Goal: Find specific page/section: Find specific page/section

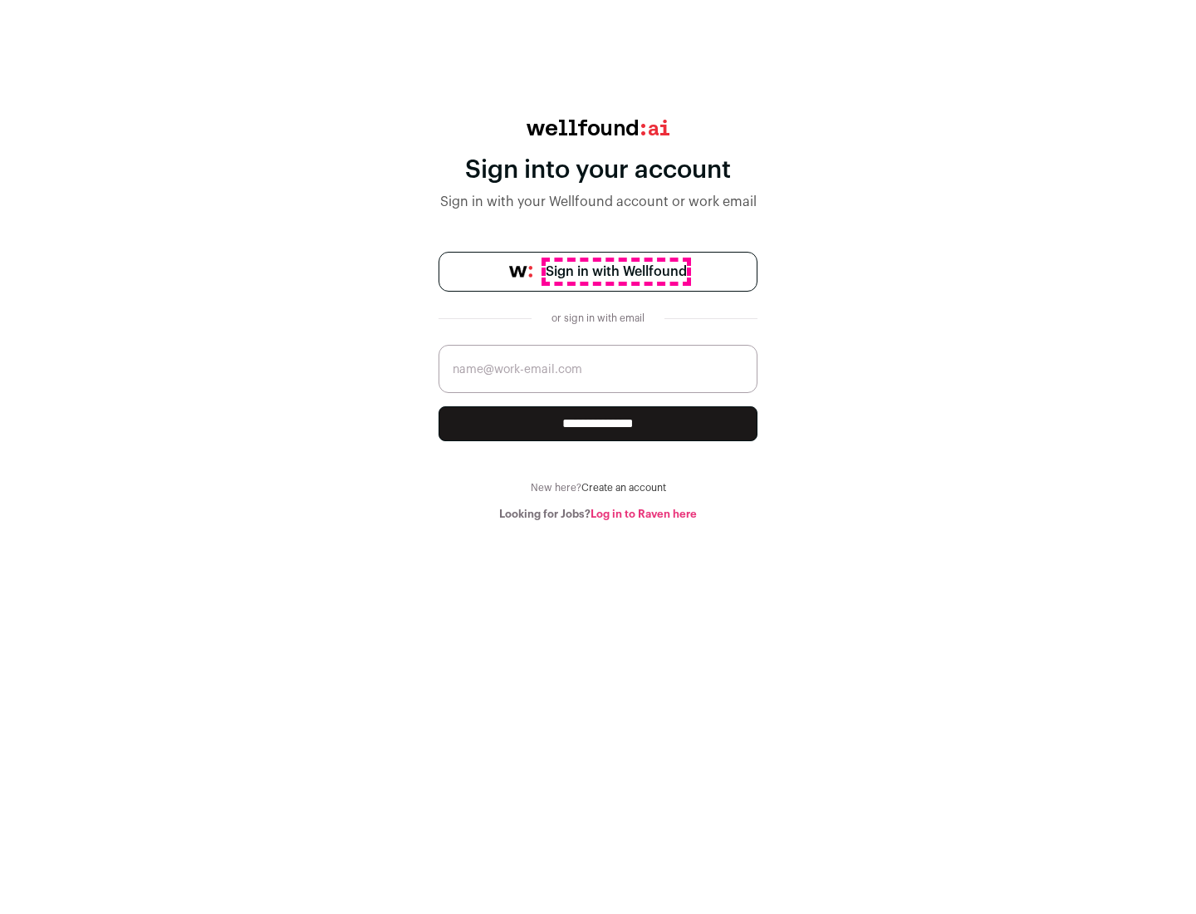
click at [616, 272] on span "Sign in with Wellfound" at bounding box center [616, 272] width 141 height 20
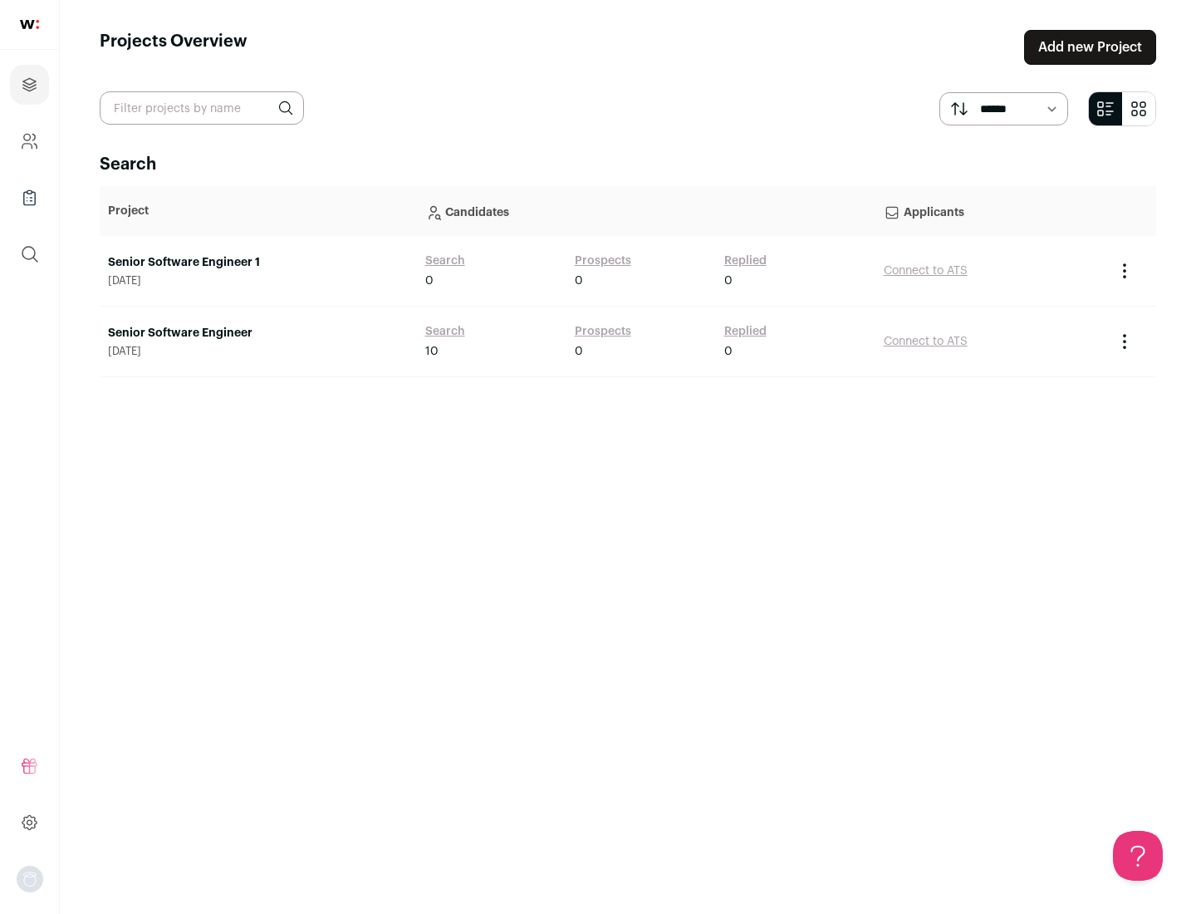
click at [258, 333] on link "Senior Software Engineer" at bounding box center [258, 333] width 301 height 17
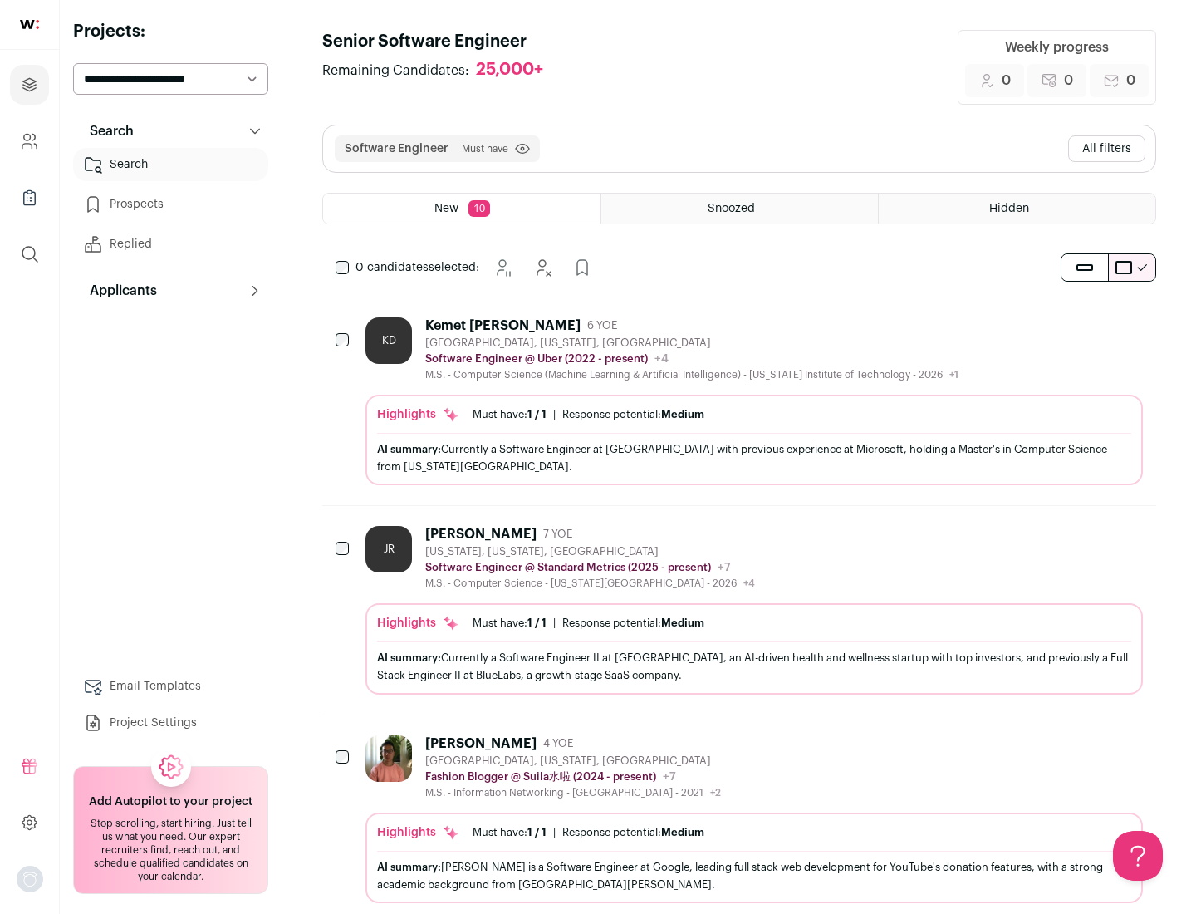
click at [740, 401] on div "Highlights Must have: 1 / 1 How many must haves have been fulfilled? | Response…" at bounding box center [755, 440] width 778 height 91
